Goal: Register for event/course

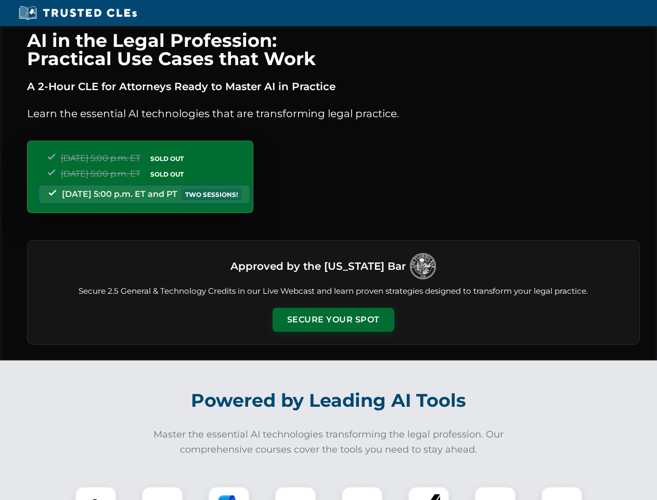
click at [333, 320] on button "Secure Your Spot" at bounding box center [334, 320] width 122 height 24
click at [96, 493] on img at bounding box center [96, 507] width 30 height 30
click at [162, 493] on div at bounding box center [163, 507] width 42 height 42
